Goal: Information Seeking & Learning: Find specific fact

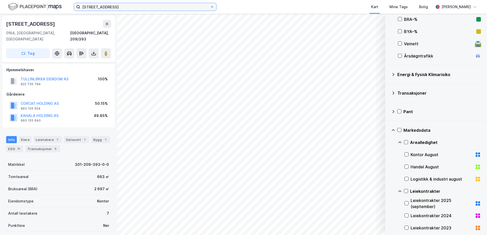
scroll to position [54, 0]
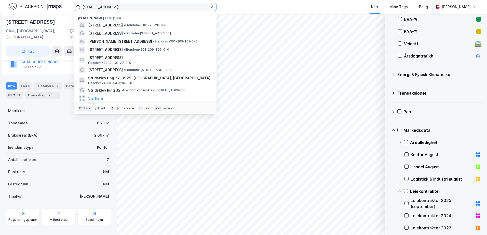
click at [147, 7] on input "[STREET_ADDRESS]" at bounding box center [145, 7] width 130 height 8
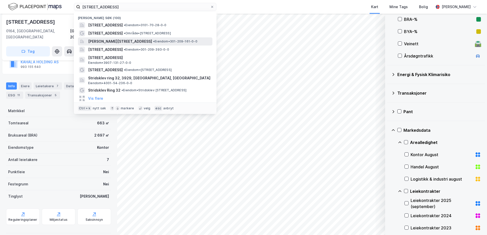
click at [149, 41] on span "[PERSON_NAME][STREET_ADDRESS]" at bounding box center [120, 41] width 64 height 6
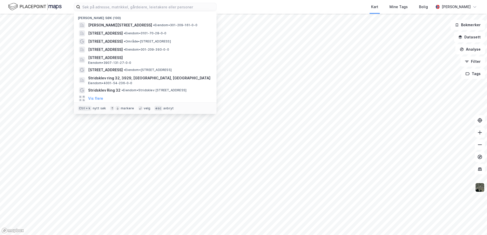
click at [134, 5] on input at bounding box center [148, 7] width 136 height 8
click at [134, 23] on span "[PERSON_NAME][STREET_ADDRESS]" at bounding box center [120, 25] width 64 height 6
click at [105, 7] on input at bounding box center [148, 7] width 136 height 8
paste input "14.12.1988 S-3023"
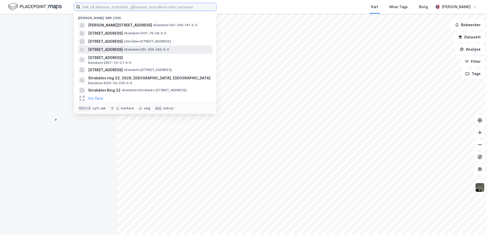
type input "14.12.1988 S-3023"
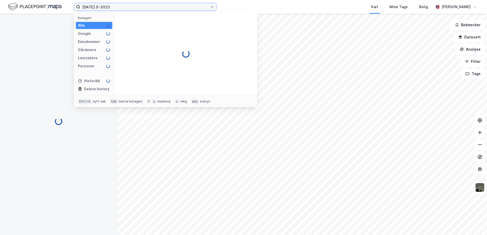
drag, startPoint x: 126, startPoint y: 9, endPoint x: 55, endPoint y: 8, distance: 70.5
click at [55, 8] on div "14.12.1988 S-3023 Kategori Alle Google Eiendommer Gårdeiere Leietakere Personer…" at bounding box center [243, 7] width 487 height 14
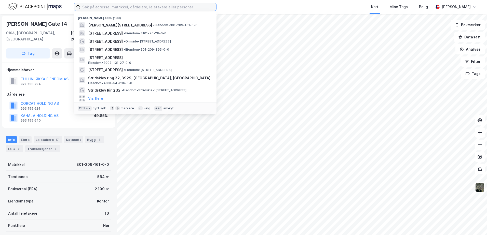
click at [122, 5] on input at bounding box center [148, 7] width 136 height 8
paste input "Kristian Augusts gate 12"
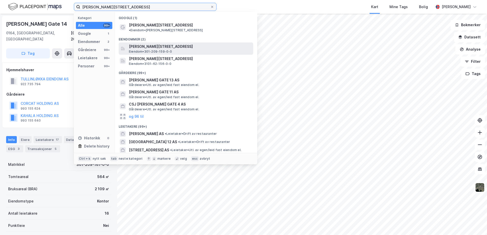
type input "Kristian Augusts gate 12"
click at [140, 44] on span "Kristian Augusts gate 12, 0164, OSLO, OSLO" at bounding box center [190, 47] width 122 height 6
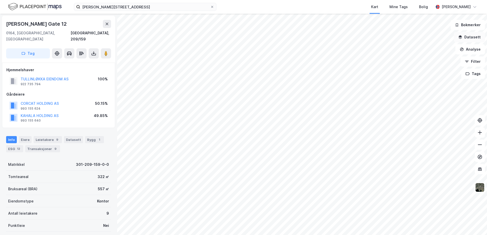
click at [460, 36] on icon "button" at bounding box center [460, 37] width 4 height 4
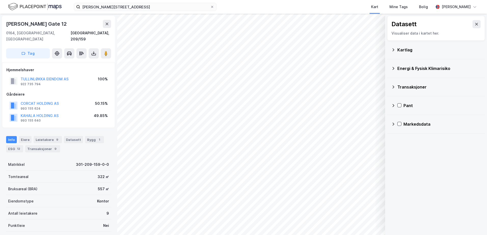
click at [394, 67] on icon at bounding box center [393, 68] width 4 height 4
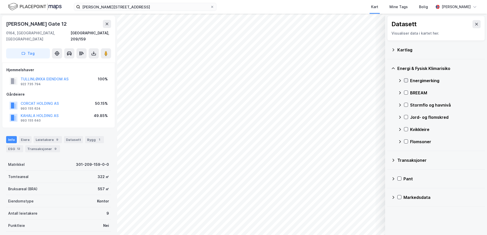
click at [407, 78] on div at bounding box center [406, 80] width 4 height 4
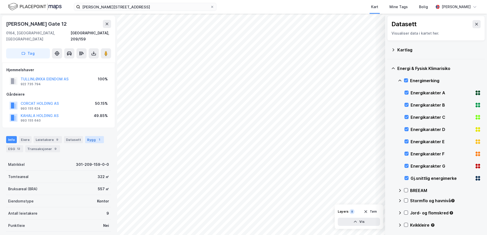
click at [90, 136] on div "Bygg 1" at bounding box center [94, 139] width 19 height 7
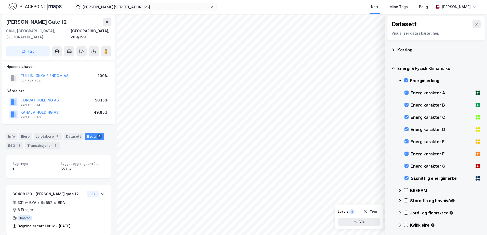
scroll to position [4, 0]
click at [13, 132] on div "Info" at bounding box center [11, 135] width 11 height 7
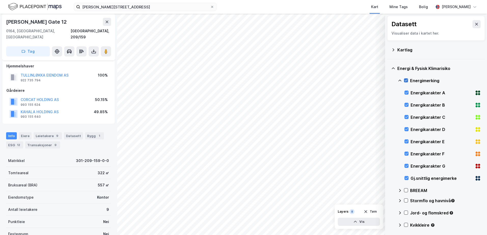
click at [406, 80] on icon at bounding box center [406, 81] width 4 height 4
click at [400, 81] on icon at bounding box center [399, 81] width 3 height 2
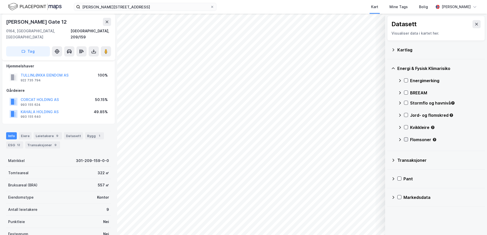
click at [406, 138] on icon at bounding box center [406, 140] width 4 height 4
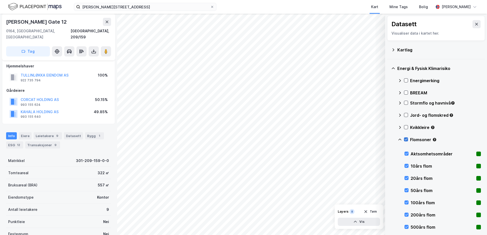
click at [406, 138] on icon at bounding box center [406, 140] width 4 height 4
click at [406, 126] on icon at bounding box center [406, 127] width 4 height 4
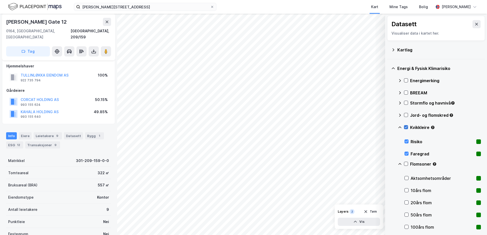
click at [406, 126] on icon at bounding box center [406, 127] width 4 height 4
click at [407, 116] on icon at bounding box center [406, 115] width 4 height 4
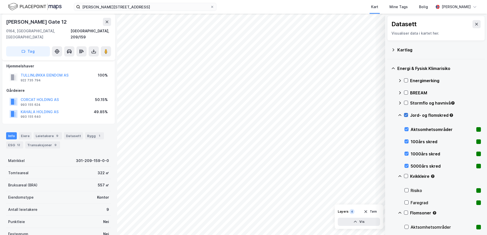
click at [407, 116] on icon at bounding box center [406, 115] width 4 height 4
click at [404, 105] on div at bounding box center [406, 103] width 4 height 4
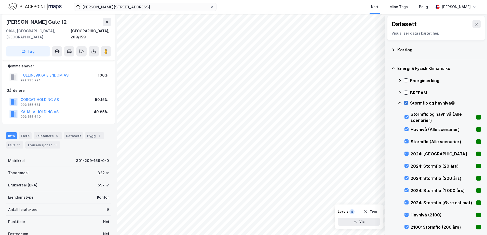
click at [405, 104] on icon at bounding box center [406, 103] width 4 height 4
click at [400, 103] on icon at bounding box center [399, 103] width 3 height 2
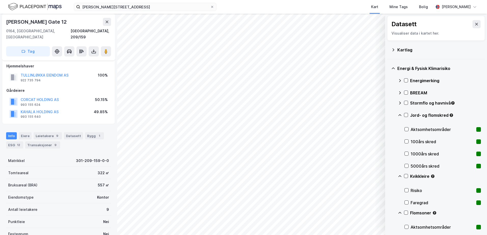
click at [400, 115] on icon at bounding box center [400, 115] width 4 height 4
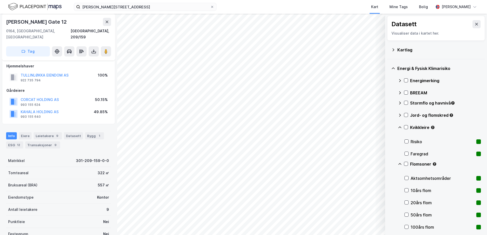
click at [399, 127] on icon at bounding box center [400, 127] width 4 height 4
click at [400, 139] on icon at bounding box center [399, 140] width 3 height 2
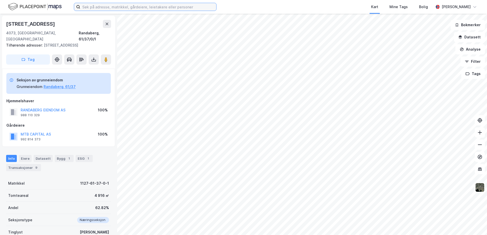
click at [122, 8] on input at bounding box center [148, 7] width 136 height 8
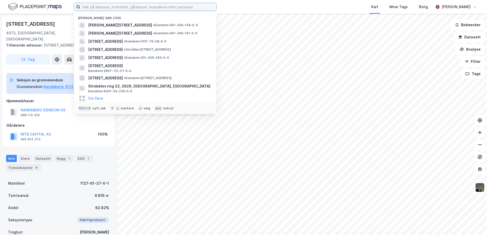
paste input "Buråsen 13"
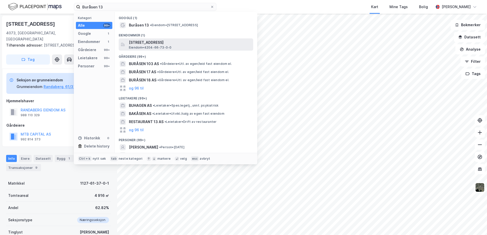
click at [132, 48] on span "Eiendom • 4204-66-73-0-0" at bounding box center [150, 48] width 43 height 4
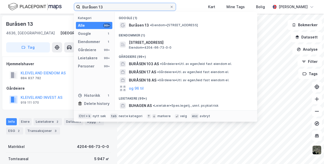
drag, startPoint x: 118, startPoint y: 7, endPoint x: -1, endPoint y: 7, distance: 118.9
click at [0, 7] on html "Buråsen 13 Kategori Alle 99+ Google 1 Eiendommer 1 Gårdeiere 99+ Leietakere 99+…" at bounding box center [162, 82] width 324 height 164
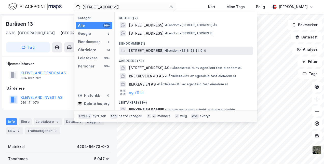
click at [147, 50] on span "Brekkeveien 90, 1430, ÅS, ÅS" at bounding box center [146, 51] width 35 height 6
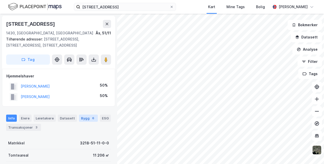
click at [91, 118] on div "6" at bounding box center [93, 118] width 5 height 5
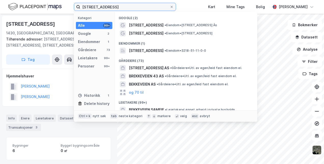
click at [120, 10] on input "brekkeveien 90" at bounding box center [124, 7] width 89 height 8
drag, startPoint x: 120, startPoint y: 9, endPoint x: 81, endPoint y: 9, distance: 38.2
click at [81, 9] on input "brekkeveien 90" at bounding box center [124, 7] width 89 height 8
paste input "Buråsen 13"
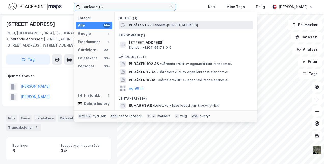
type input "Buråsen 13"
click at [145, 23] on span "Buråsen 13" at bounding box center [139, 25] width 20 height 6
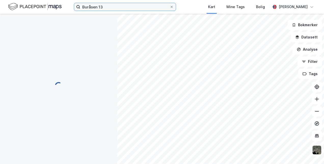
click at [115, 5] on input "Buråsen 13" at bounding box center [124, 7] width 89 height 8
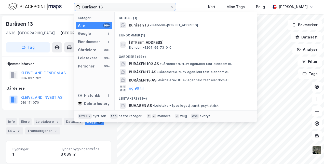
scroll to position [1, 0]
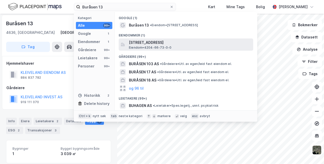
click at [151, 41] on span "Buråsen 13, 4636, KRISTIANSAND S, KRISTIANSAND" at bounding box center [190, 42] width 122 height 6
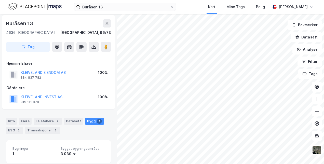
scroll to position [26, 0]
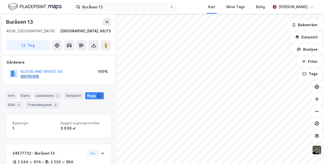
drag, startPoint x: 41, startPoint y: 78, endPoint x: 19, endPoint y: 78, distance: 22.4
click at [19, 78] on div "KLEIVELAND INVEST AS 919 111 070" at bounding box center [35, 73] width 53 height 10
click at [72, 83] on div "Hjemmelshaver KLEIVELAND EIENDOM AS 884 837 782 100% Gårdeiere KLEIVELAND INVES…" at bounding box center [58, 57] width 113 height 53
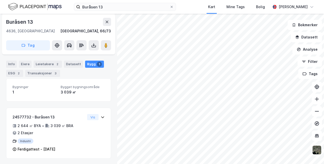
scroll to position [0, 0]
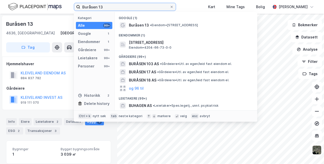
click at [134, 5] on input "Buråsen 13" at bounding box center [124, 7] width 89 height 8
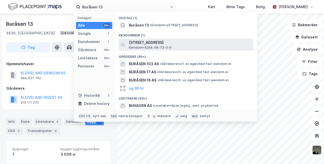
click at [145, 46] on span "Eiendom • 4204-66-73-0-0" at bounding box center [150, 48] width 43 height 4
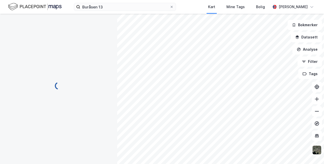
scroll to position [1, 0]
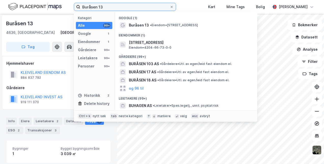
drag, startPoint x: 114, startPoint y: 9, endPoint x: 84, endPoint y: 2, distance: 30.8
click at [60, 2] on div "Buråsen 13 Kategori Alle 99+ Google 1 Eiendommer 1 Gårdeiere 99+ Leietakere 99+…" at bounding box center [162, 7] width 324 height 14
